Goal: Information Seeking & Learning: Learn about a topic

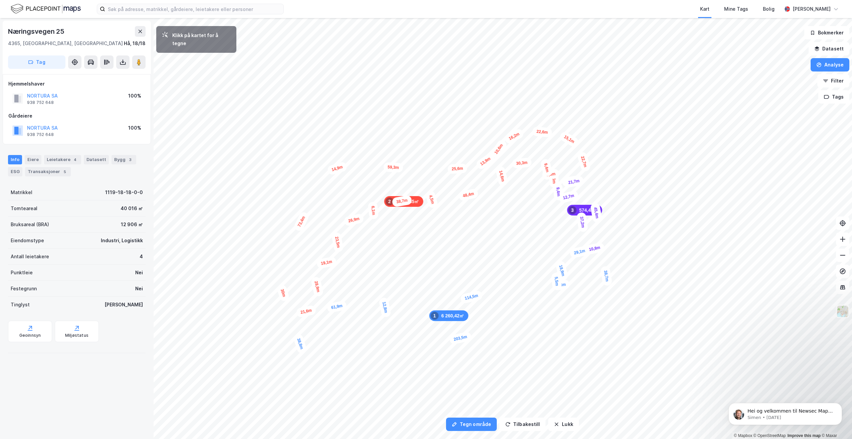
click at [26, 10] on img at bounding box center [46, 9] width 70 height 12
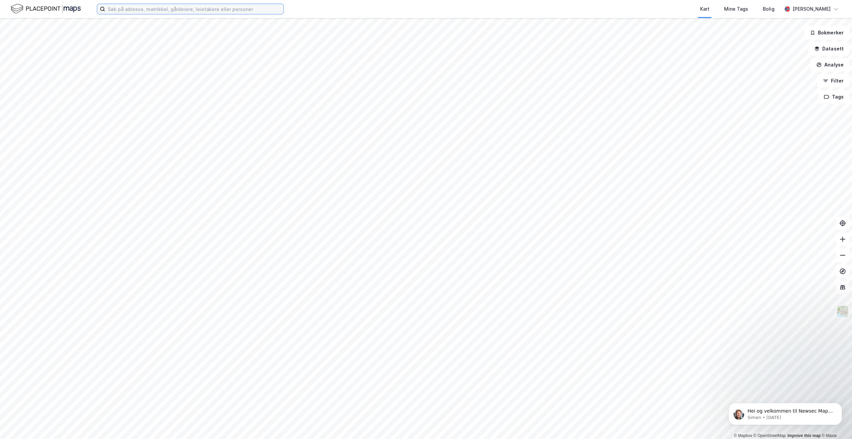
click at [161, 12] on input at bounding box center [194, 9] width 178 height 10
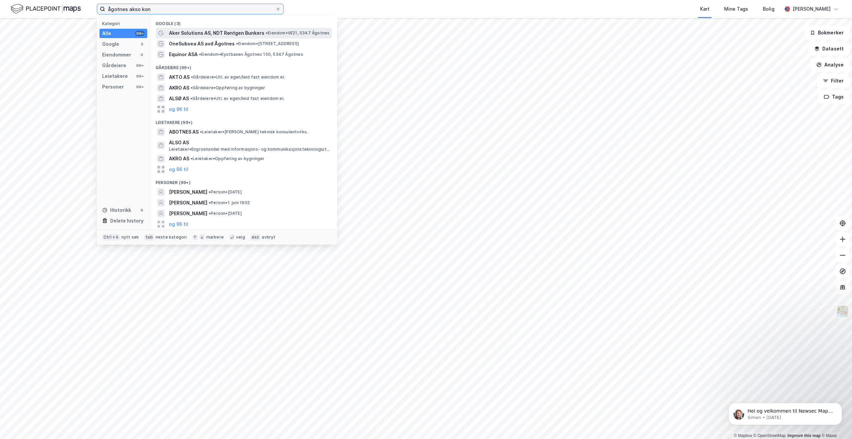
type input "ågotnes akso kon"
click at [252, 32] on span "Aker Solutions AS, NDT Røntgen Bunkers" at bounding box center [217, 33] width 96 height 8
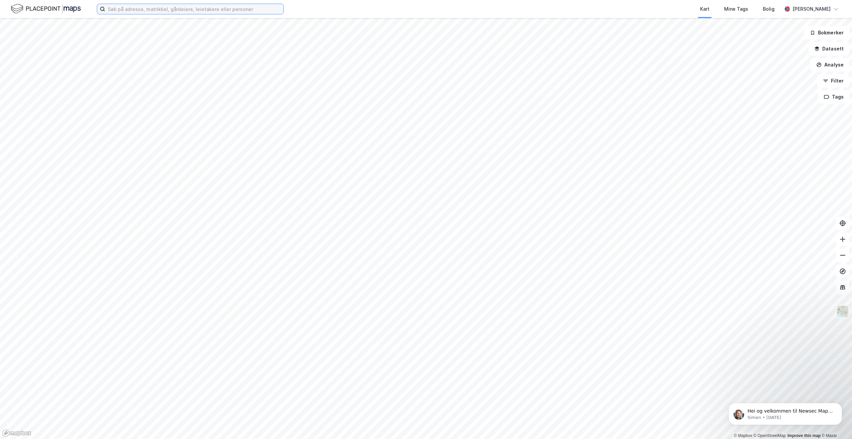
click at [237, 8] on input at bounding box center [194, 9] width 178 height 10
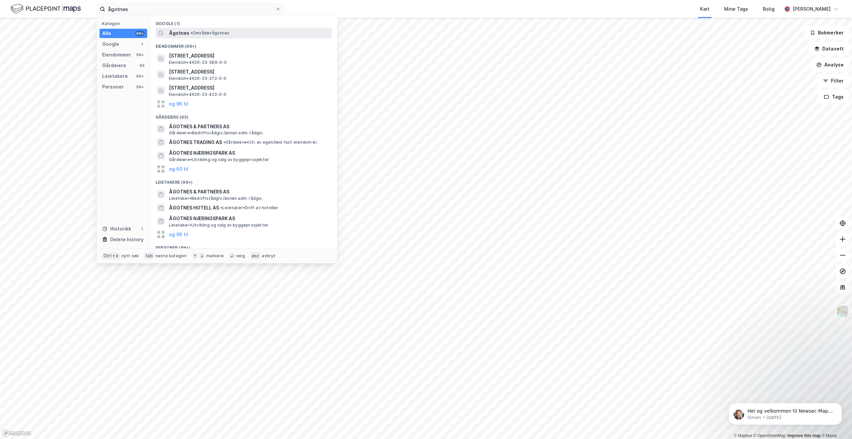
click at [191, 32] on span "•" at bounding box center [192, 32] width 2 height 5
drag, startPoint x: 140, startPoint y: 13, endPoint x: 108, endPoint y: 14, distance: 31.7
click at [108, 14] on input "ågotnes" at bounding box center [190, 9] width 170 height 10
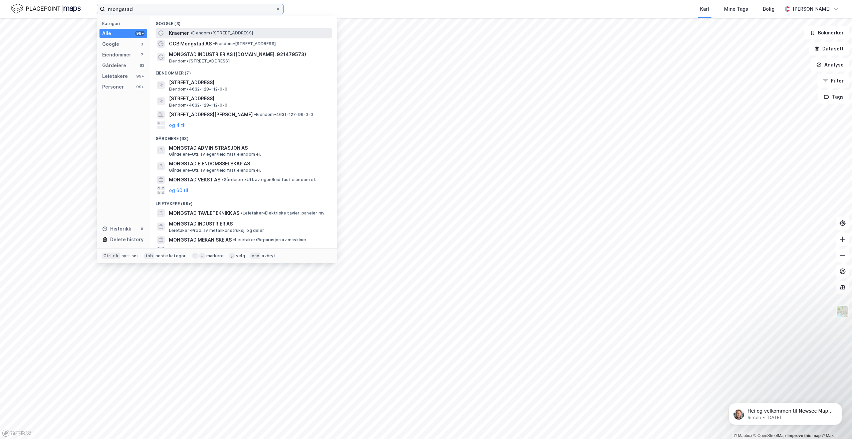
type input "mongstad"
click at [249, 36] on div "Kraemer • Eiendom • [STREET_ADDRESS]" at bounding box center [250, 33] width 162 height 8
